Goal: Task Accomplishment & Management: Manage account settings

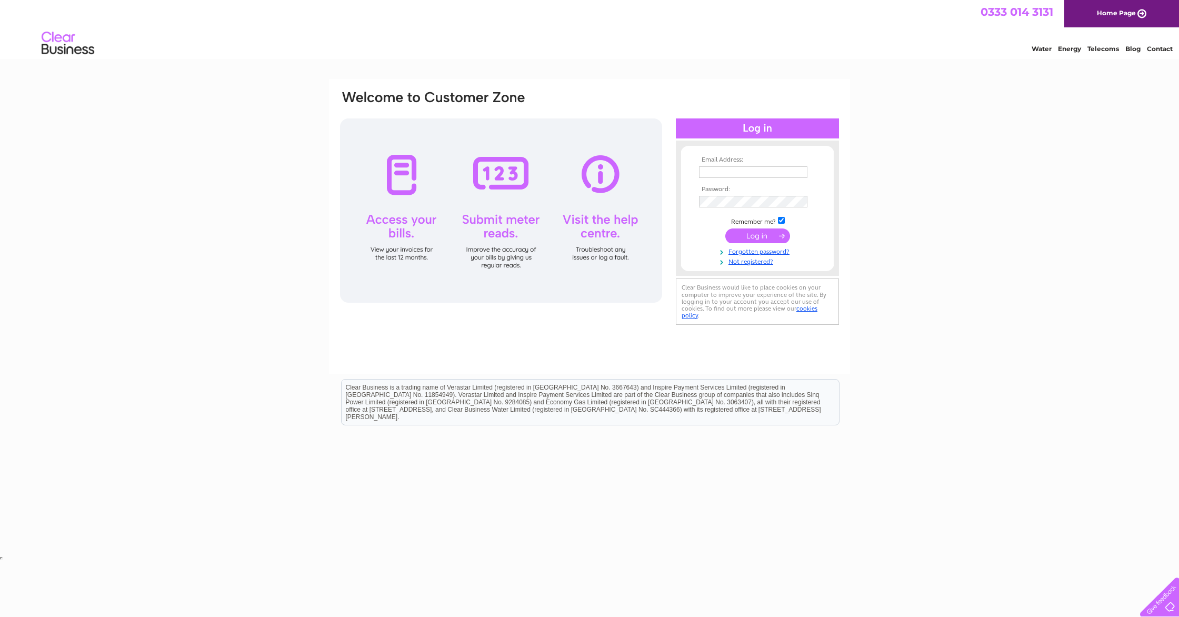
type input "darrenkennaway@hotmail.co.uk"
click at [746, 236] on input "submit" at bounding box center [757, 235] width 65 height 15
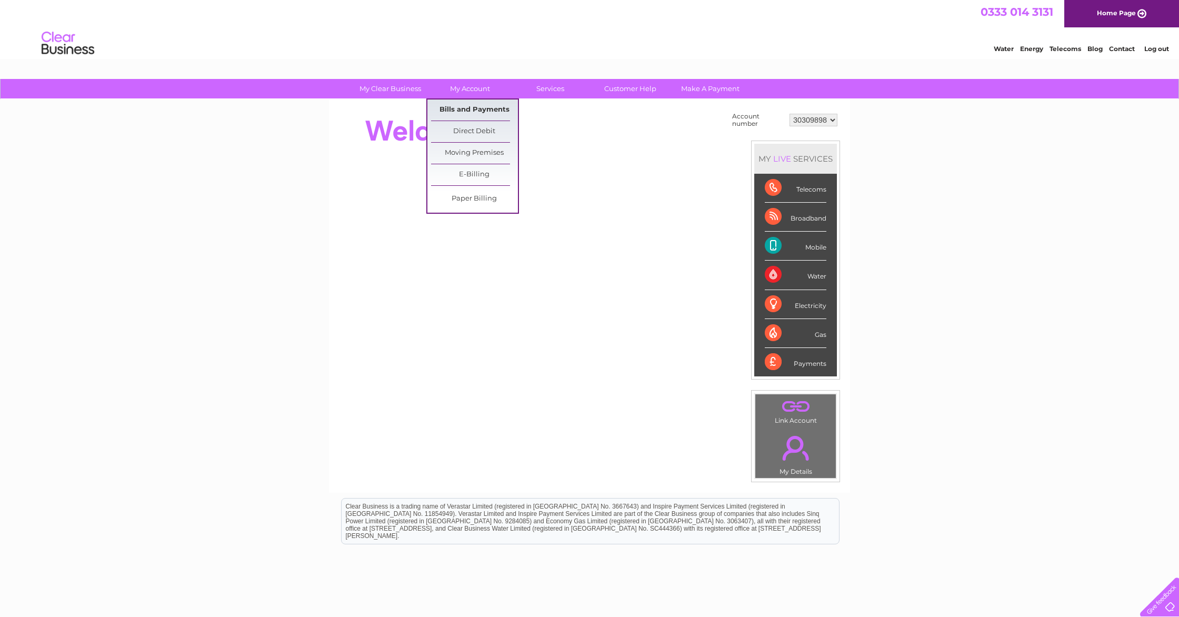
click at [479, 112] on link "Bills and Payments" at bounding box center [474, 109] width 87 height 21
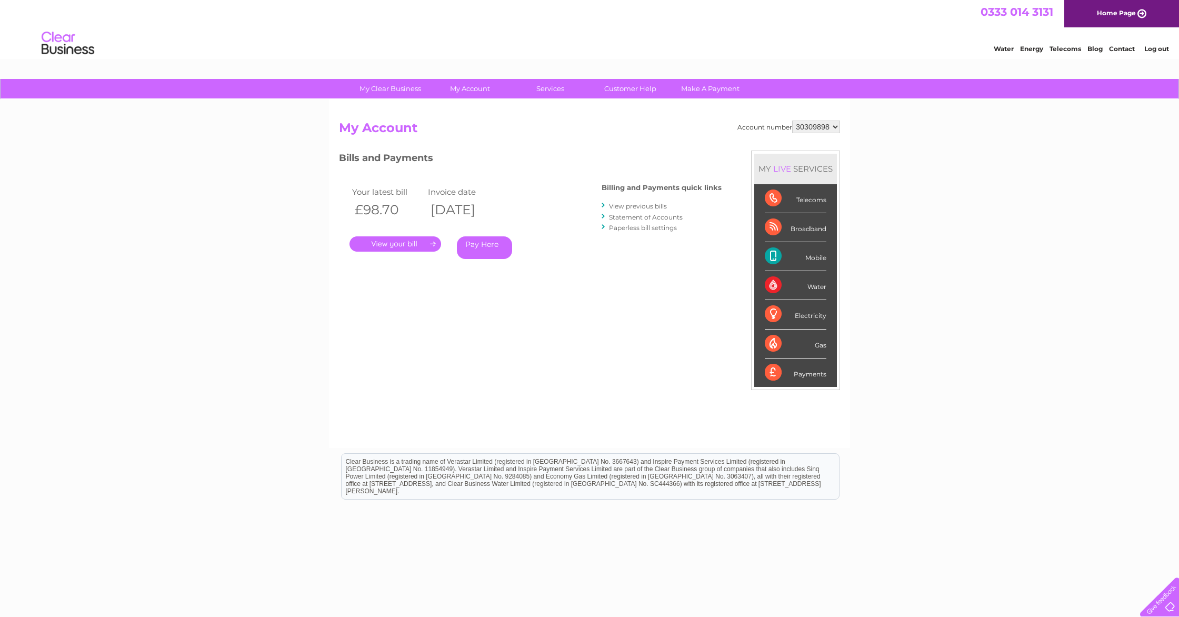
click at [399, 246] on link "." at bounding box center [395, 243] width 92 height 15
click at [631, 207] on link "View previous bills" at bounding box center [638, 206] width 58 height 8
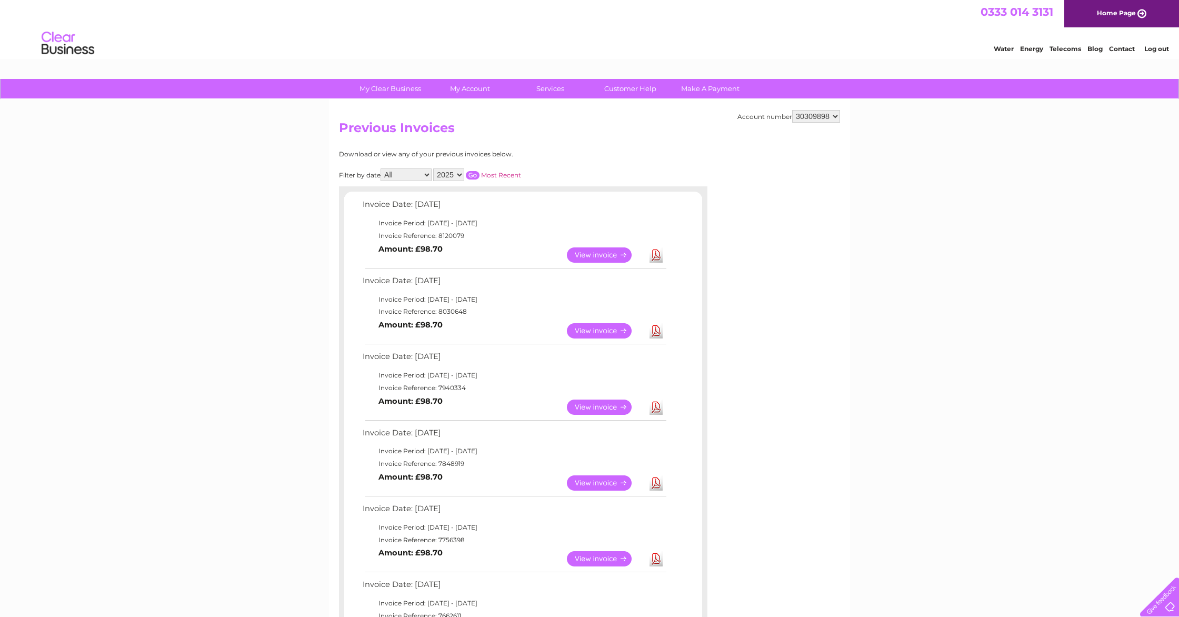
click at [605, 250] on link "View" at bounding box center [605, 254] width 77 height 15
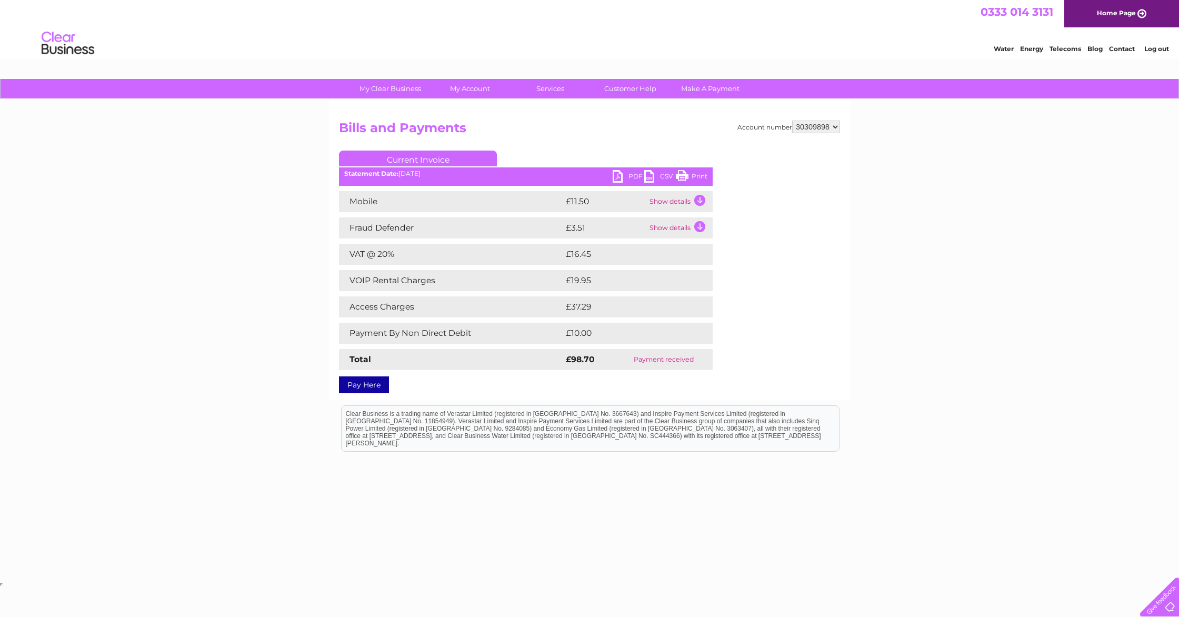
click at [628, 178] on link "PDF" at bounding box center [628, 177] width 32 height 15
